Goal: Browse casually

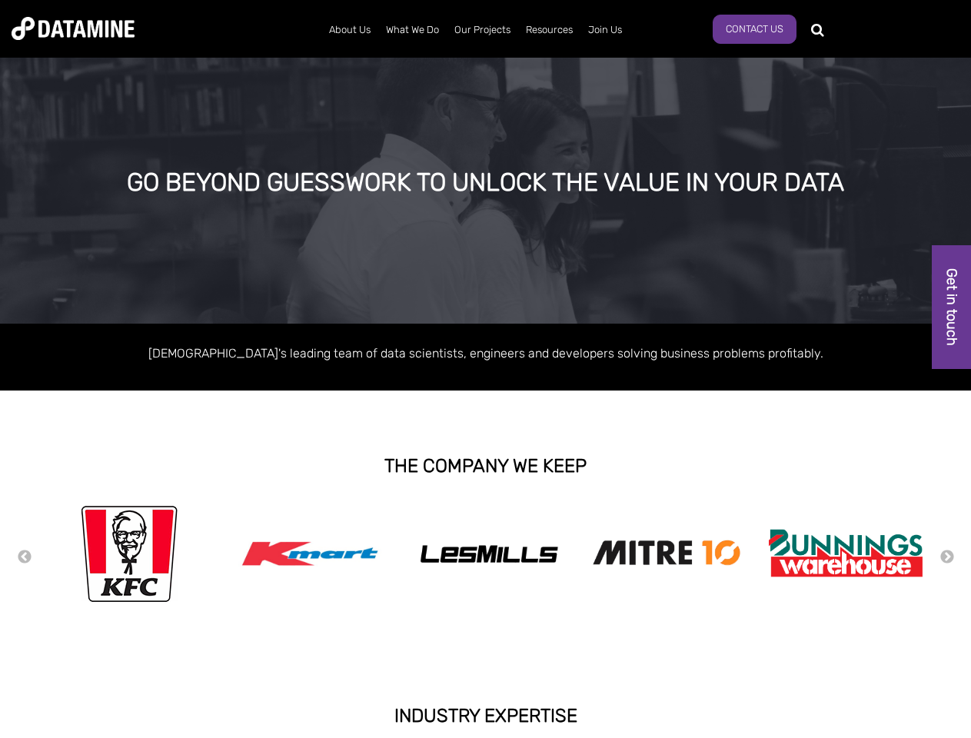
click at [485, 369] on div "[DEMOGRAPHIC_DATA]'s leading team of data scientists, engineers and developers …" at bounding box center [485, 357] width 971 height 67
click at [25, 557] on button "Previous" at bounding box center [24, 557] width 15 height 17
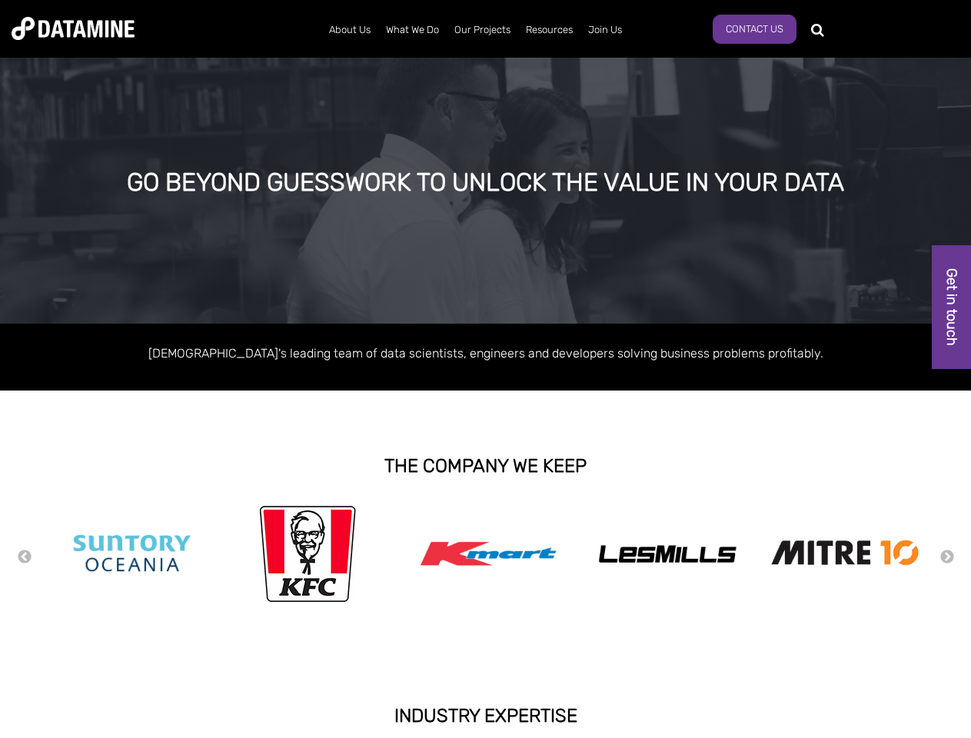
click at [590, 556] on img at bounding box center [667, 554] width 154 height 28
click at [0, 557] on div "Previous Next" at bounding box center [485, 556] width 971 height 122
click at [0, 556] on div "Previous Next" at bounding box center [485, 556] width 971 height 122
click at [0, 557] on div "Previous Next" at bounding box center [485, 556] width 971 height 122
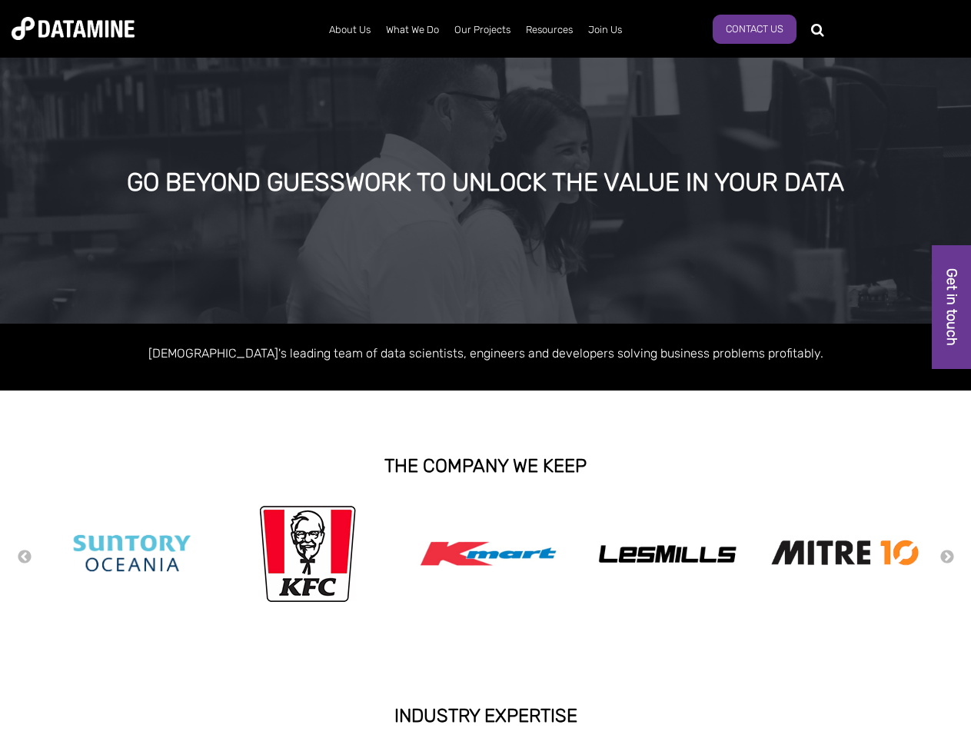
click at [0, 556] on div "Previous Next" at bounding box center [485, 556] width 971 height 122
click at [129, 557] on img at bounding box center [132, 553] width 154 height 87
